Goal: Task Accomplishment & Management: Use online tool/utility

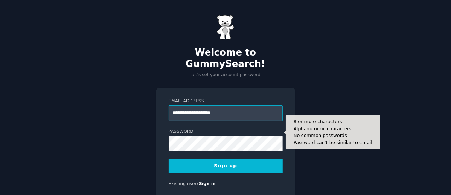
type input "**********"
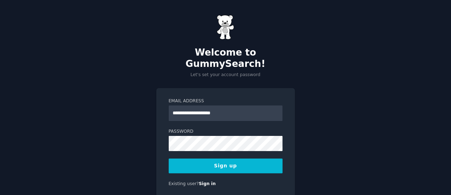
click at [183, 158] on button "Sign up" at bounding box center [226, 165] width 114 height 15
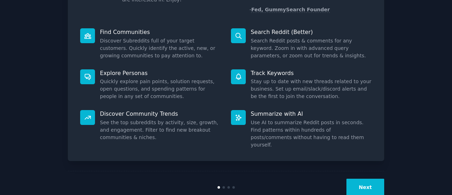
scroll to position [79, 0]
click at [355, 178] on button "Next" at bounding box center [366, 186] width 38 height 17
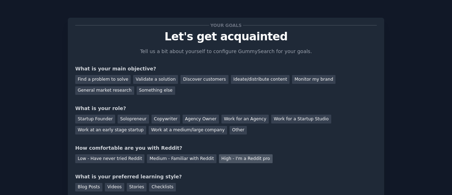
scroll to position [12, 0]
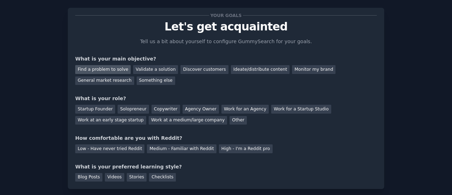
click at [111, 72] on div "Find a problem to solve" at bounding box center [102, 69] width 55 height 9
click at [147, 66] on div "Validate a solution" at bounding box center [155, 69] width 45 height 9
click at [115, 69] on div "Find a problem to solve" at bounding box center [102, 69] width 55 height 9
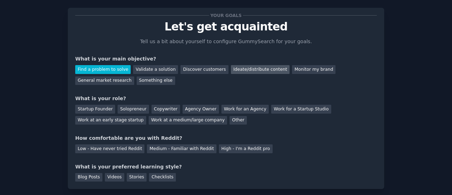
click at [247, 70] on div "Ideate/distribute content" at bounding box center [260, 69] width 59 height 9
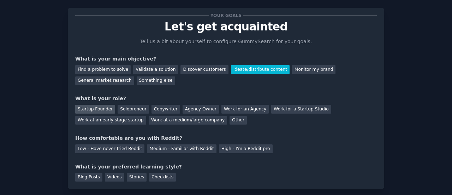
click at [104, 109] on div "Startup Founder" at bounding box center [95, 109] width 40 height 9
click at [127, 110] on div "Solopreneur" at bounding box center [133, 109] width 31 height 9
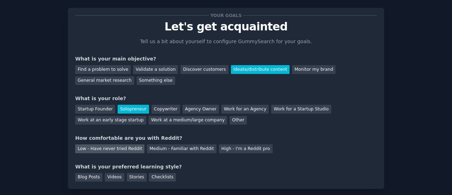
click at [129, 149] on div "Low - Have never tried Reddit" at bounding box center [109, 148] width 69 height 9
click at [91, 176] on div "Blog Posts" at bounding box center [88, 177] width 27 height 9
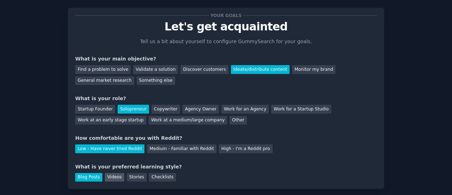
click at [108, 176] on div "Videos" at bounding box center [114, 177] width 19 height 9
click at [94, 174] on div "Blog Posts" at bounding box center [88, 177] width 27 height 9
click at [111, 177] on div "Videos" at bounding box center [114, 177] width 19 height 9
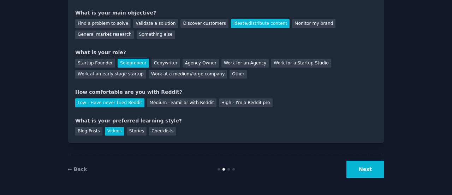
click at [368, 165] on button "Next" at bounding box center [366, 168] width 38 height 17
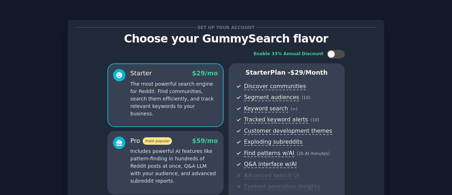
scroll to position [134, 0]
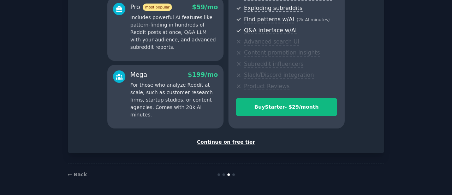
click at [227, 142] on div "Continue on free tier" at bounding box center [226, 141] width 302 height 7
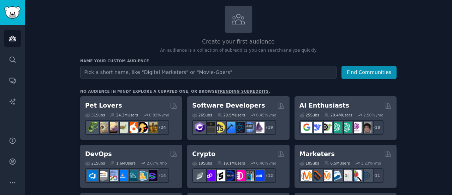
scroll to position [42, 0]
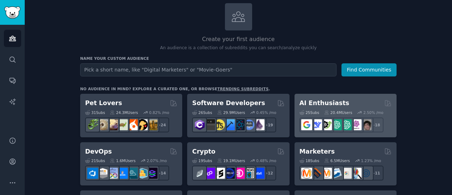
click at [356, 105] on div "AI Enthusiasts" at bounding box center [346, 103] width 92 height 9
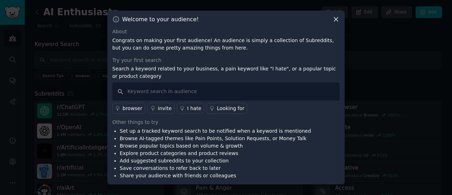
click at [337, 21] on icon at bounding box center [336, 20] width 4 height 4
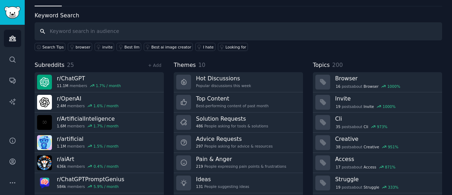
scroll to position [28, 0]
click at [16, 41] on icon "Sidebar" at bounding box center [12, 38] width 6 height 5
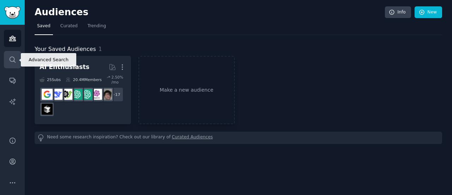
click at [13, 60] on icon "Sidebar" at bounding box center [12, 59] width 7 height 7
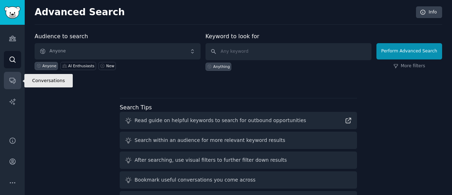
click at [14, 85] on link "Conversations" at bounding box center [12, 80] width 17 height 17
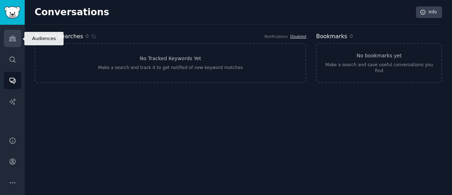
click at [8, 41] on link "Audiences" at bounding box center [12, 38] width 17 height 17
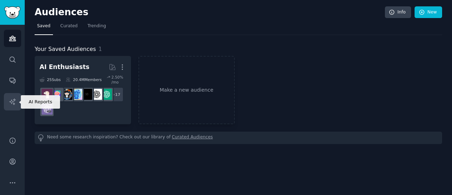
click at [16, 107] on link "AI Reports" at bounding box center [12, 101] width 17 height 17
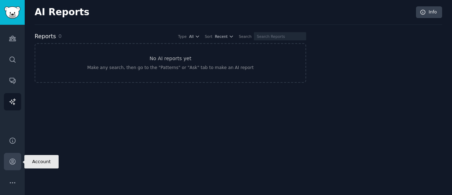
click at [12, 159] on icon "Sidebar" at bounding box center [13, 162] width 6 height 6
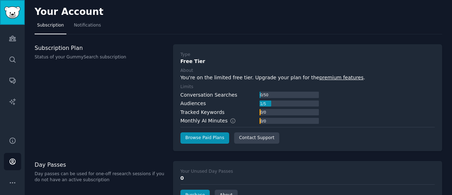
click at [12, 14] on img "Sidebar" at bounding box center [12, 12] width 16 height 12
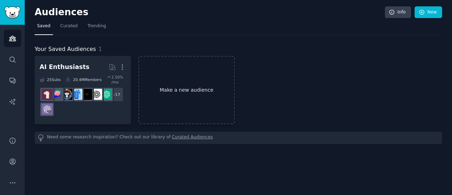
click at [174, 80] on link "Make a new audience" at bounding box center [187, 90] width 97 height 68
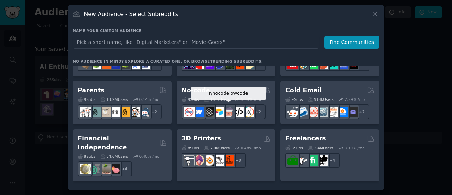
scroll to position [334, 0]
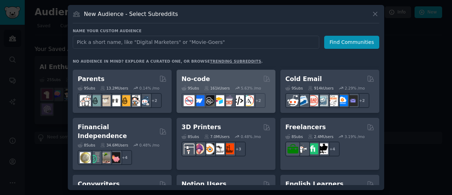
click at [231, 84] on div "9 Sub s 161k Users 5.63 % /mo r/nocodelowcode + 2" at bounding box center [226, 95] width 89 height 25
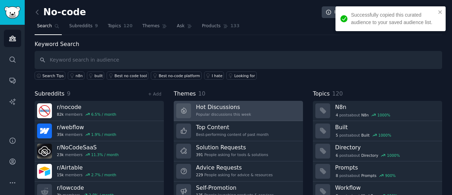
click at [240, 107] on h3 "Hot Discussions" at bounding box center [223, 106] width 55 height 7
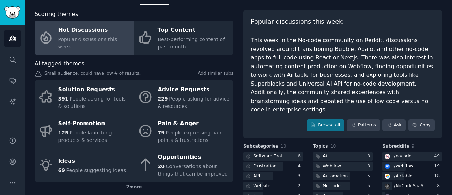
scroll to position [79, 0]
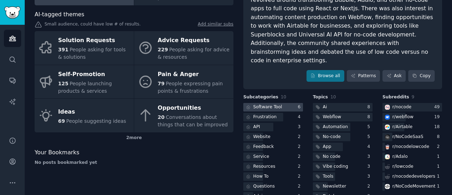
click at [279, 103] on div "Software Tool" at bounding box center [264, 107] width 40 height 9
